Goal: Communication & Community: Answer question/provide support

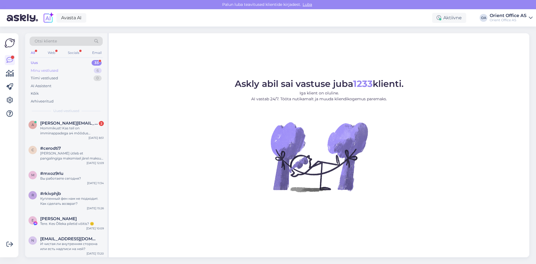
click at [65, 72] on div "Minu vestlused 6" at bounding box center [66, 71] width 73 height 8
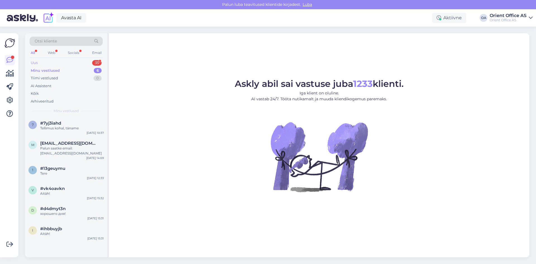
click at [60, 63] on div "Uus 35" at bounding box center [66, 63] width 73 height 8
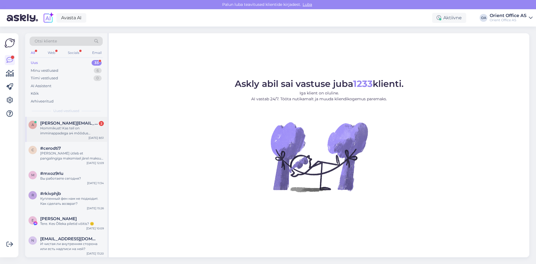
click at [70, 126] on div "Hommikust! Kas teil on imminappadega a4 mõõdus klaasuksele kunnitatavat pildira…" at bounding box center [72, 131] width 64 height 10
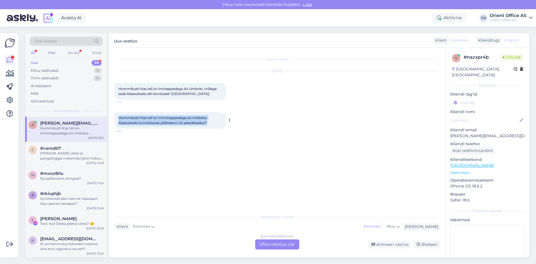
drag, startPoint x: 118, startPoint y: 117, endPoint x: 215, endPoint y: 125, distance: 97.3
click at [215, 125] on div "Hommikust! Kas teil on imminappadega a4 mõõdus klaasuksele kunnitatavat pildira…" at bounding box center [170, 120] width 112 height 17
copy span "Hommikust! Kas teil on imminappadega a4 mõõdus klaasuksele kunnitatavat pildira…"
click at [288, 243] on div "Estonian to Estonian Võta vestlus üle" at bounding box center [277, 244] width 44 height 10
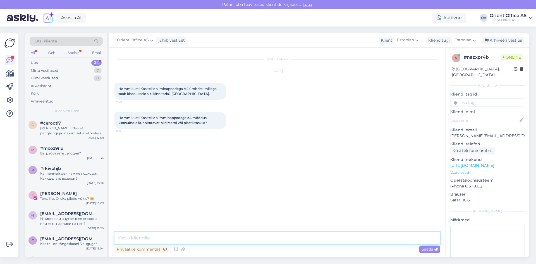
click at [182, 241] on textarea at bounding box center [277, 238] width 326 height 12
type textarea "Tere! Kohe uurin"
click at [61, 63] on div "Uus 34" at bounding box center [66, 63] width 73 height 8
click at [63, 69] on div "Minu vestlused 7" at bounding box center [66, 71] width 73 height 8
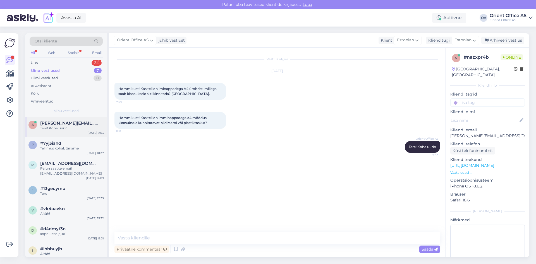
click at [56, 125] on span "[PERSON_NAME][EMAIL_ADDRESS][DOMAIN_NAME]" at bounding box center [69, 123] width 58 height 5
click at [181, 242] on textarea at bounding box center [277, 238] width 326 height 12
click at [158, 233] on textarea at bounding box center [277, 238] width 326 height 12
click at [158, 238] on textarea at bounding box center [277, 238] width 326 height 12
click at [250, 240] on textarea "Iminappadega raami ei ole , aga on staatiline raam" at bounding box center [277, 238] width 326 height 12
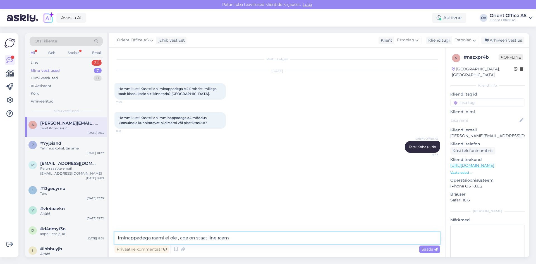
paste textarea "[URL][DOMAIN_NAME]"
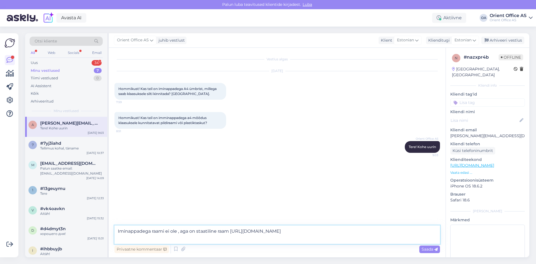
click at [232, 232] on textarea "Iminappadega raami ei ole , aga on staatiline raam [URL][DOMAIN_NAME]" at bounding box center [277, 234] width 326 height 18
drag, startPoint x: 218, startPoint y: 232, endPoint x: 213, endPoint y: 232, distance: 4.8
click at [213, 232] on textarea "Iminappadega raami ei ole , aga on staatiline raam - [URL][DOMAIN_NAME]" at bounding box center [277, 234] width 326 height 18
type textarea "Iminappadega raami ei ole , aga on staatiliselt kinnituv raam - [URL][DOMAIN_NA…"
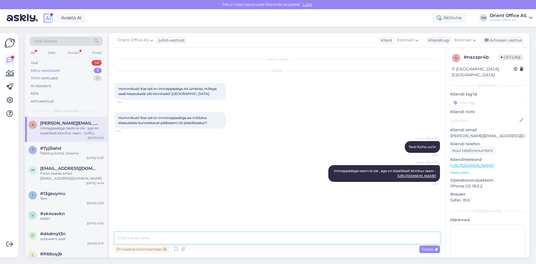
click at [161, 238] on textarea at bounding box center [277, 238] width 326 height 12
paste textarea "[URL][DOMAIN_NAME]"
type textarea "Ja on ka liimitavat raami - [URL][DOMAIN_NAME]"
click at [72, 69] on div "Minu vestlused 7" at bounding box center [66, 71] width 73 height 8
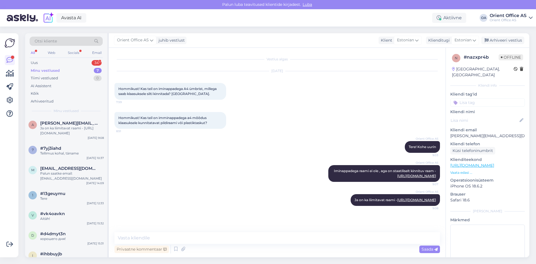
click at [66, 55] on div "All Web Socials Email" at bounding box center [66, 53] width 73 height 9
